Goal: Transaction & Acquisition: Download file/media

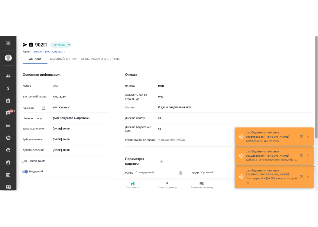
scroll to position [183, 0]
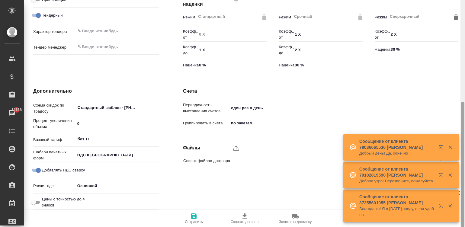
click at [317, 180] on div at bounding box center [462, 113] width 5 height 227
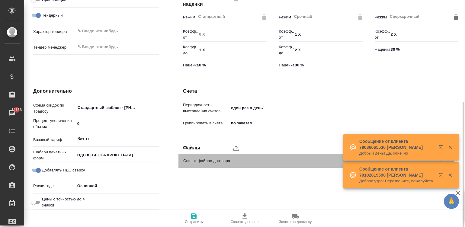
click at [244, 160] on span "Список файлов договора" at bounding box center [310, 161] width 254 height 6
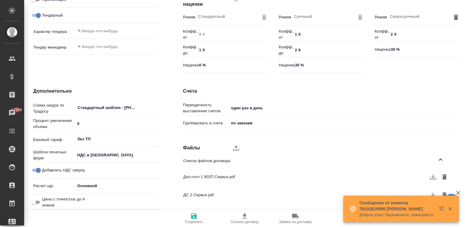
click at [317, 206] on icon "button" at bounding box center [449, 208] width 5 height 5
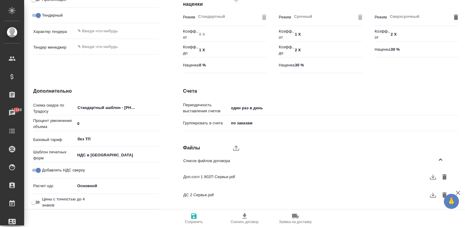
drag, startPoint x: 464, startPoint y: 171, endPoint x: 465, endPoint y: 192, distance: 21.2
click at [317, 192] on html "🙏 .cls-1 fill:#fff; AWATERA Малинина Мария m.malinina Клиенты Спецификации Зака…" at bounding box center [232, 113] width 465 height 227
click at [317, 196] on icon "button" at bounding box center [432, 194] width 7 height 7
